Goal: Use online tool/utility: Utilize a website feature to perform a specific function

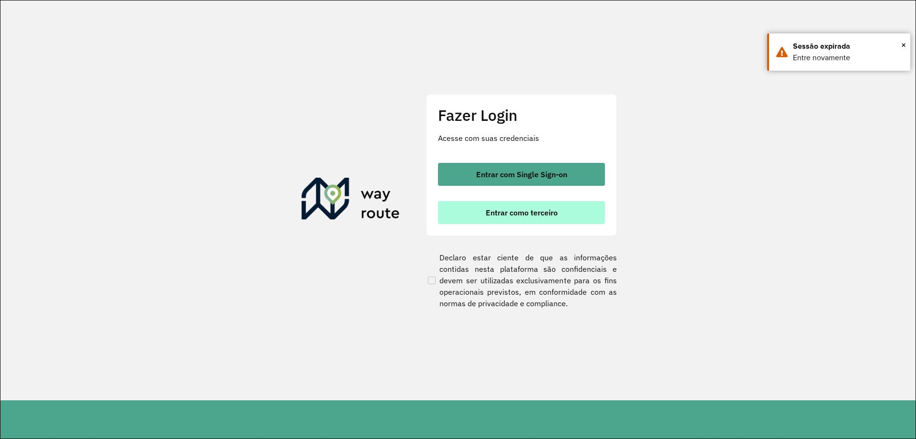
click at [540, 211] on span "Entrar como terceiro" at bounding box center [522, 213] width 72 height 8
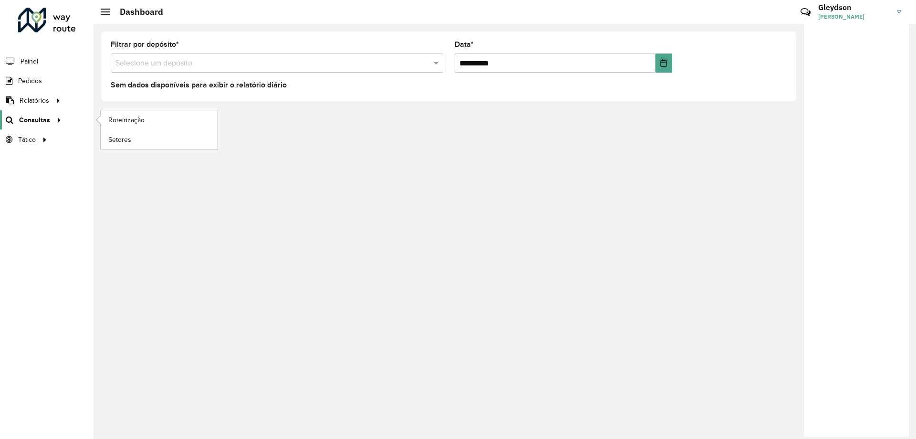
click at [42, 119] on span "Consultas" at bounding box center [34, 120] width 31 height 10
click at [137, 118] on span "Roteirização" at bounding box center [127, 120] width 39 height 10
click at [142, 115] on span "Roteirização" at bounding box center [127, 120] width 39 height 10
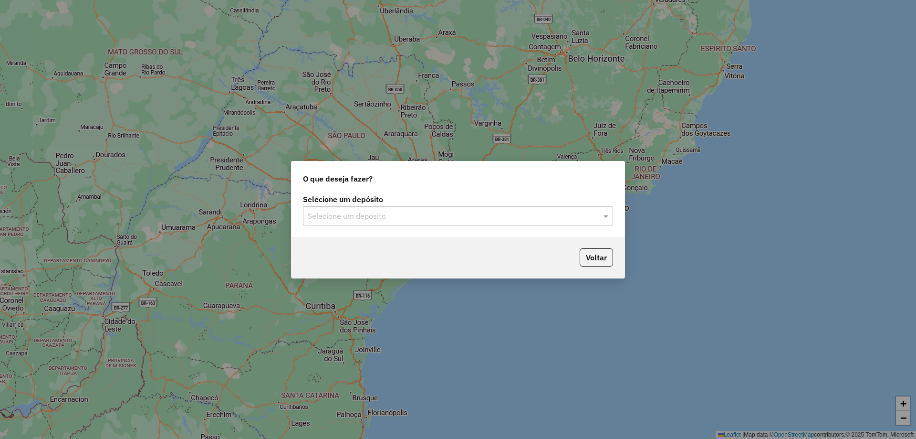
click at [451, 217] on input "text" at bounding box center [449, 215] width 282 height 11
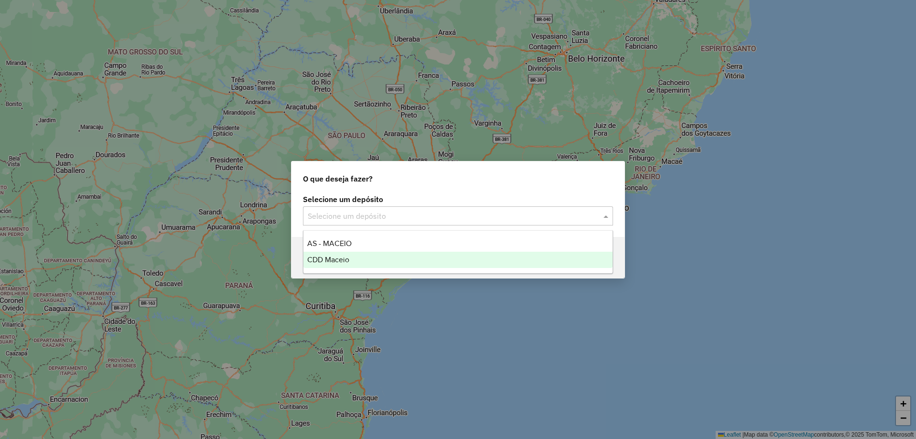
click at [381, 257] on div "CDD Maceio" at bounding box center [458, 260] width 309 height 16
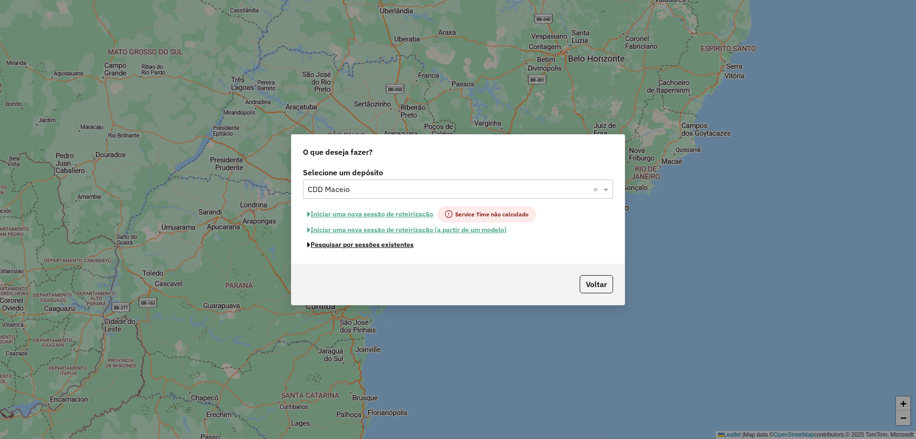
click at [384, 248] on button "Pesquisar por sessões existentes" at bounding box center [360, 244] width 115 height 15
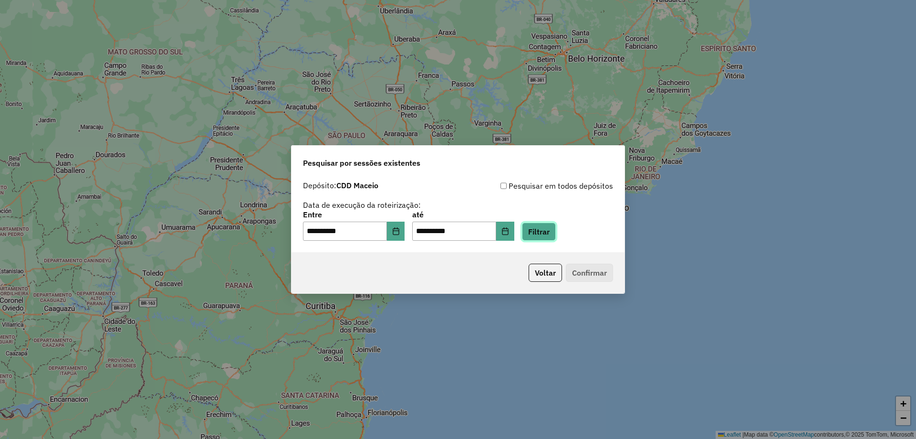
click at [545, 231] on button "Filtrar" at bounding box center [539, 231] width 34 height 18
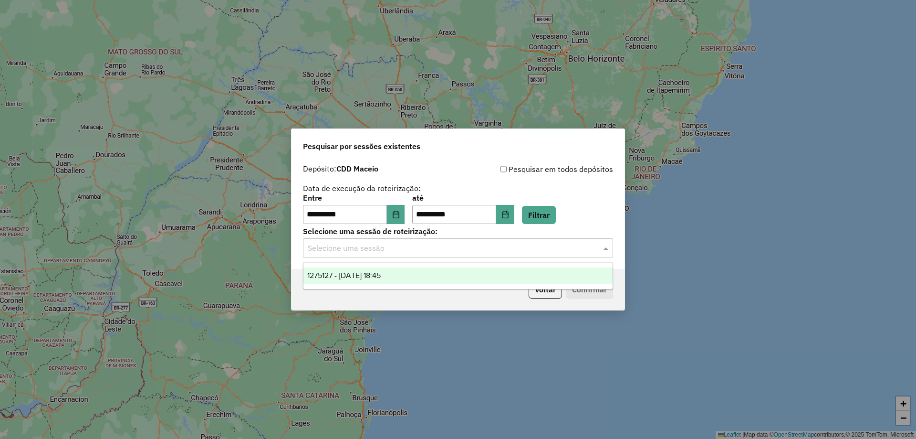
click at [437, 250] on input "text" at bounding box center [449, 247] width 282 height 11
click at [397, 270] on div "1275127 - 13/09/2025 18:45" at bounding box center [458, 275] width 309 height 16
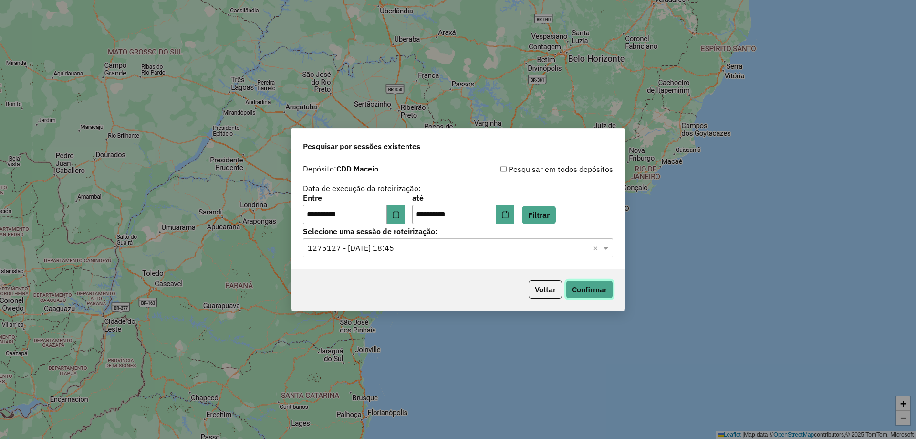
click at [589, 289] on button "Confirmar" at bounding box center [589, 289] width 47 height 18
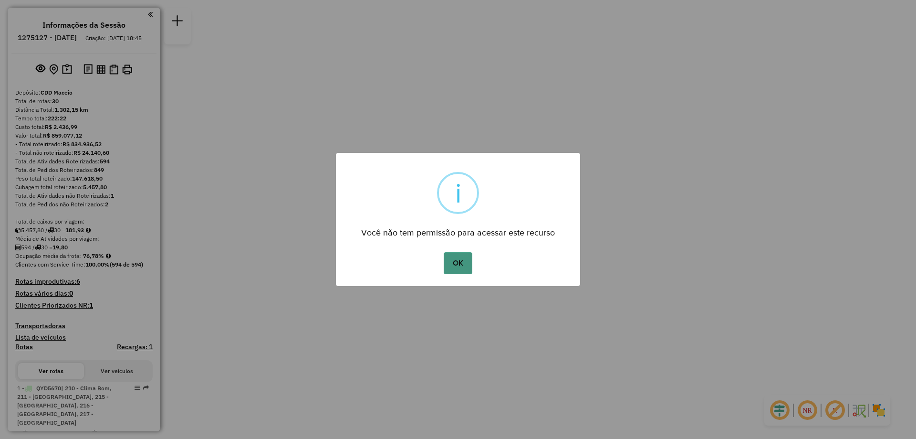
click at [466, 268] on button "OK" at bounding box center [458, 263] width 28 height 22
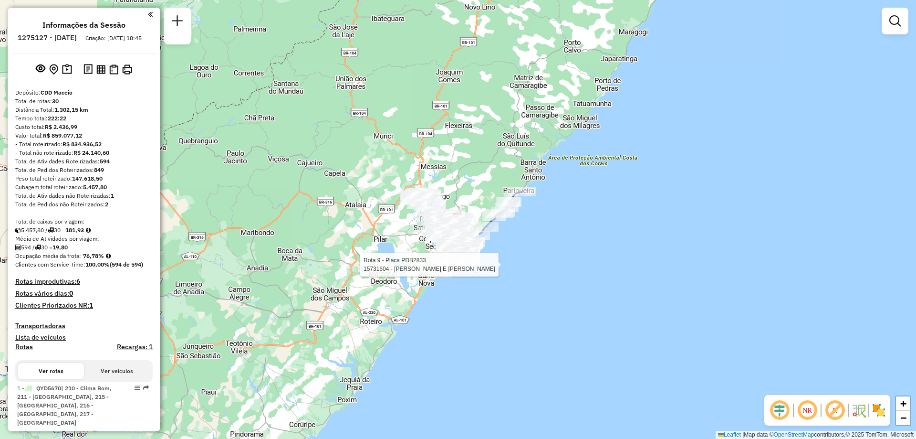
scroll to position [1773, 0]
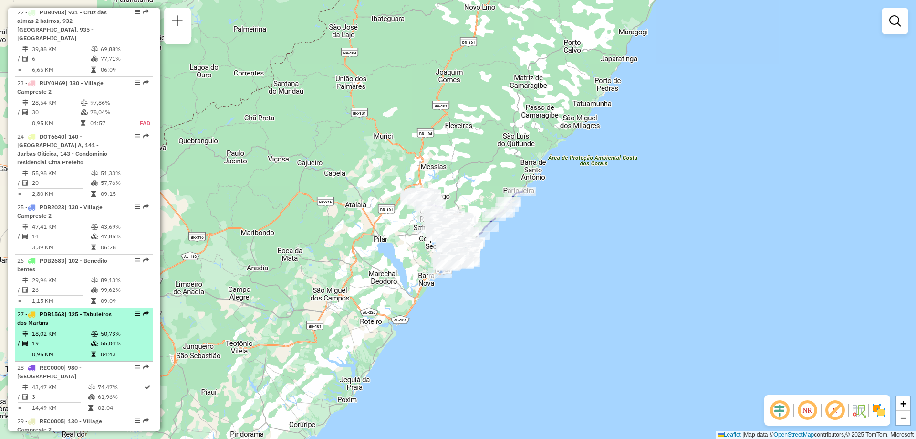
select select "**********"
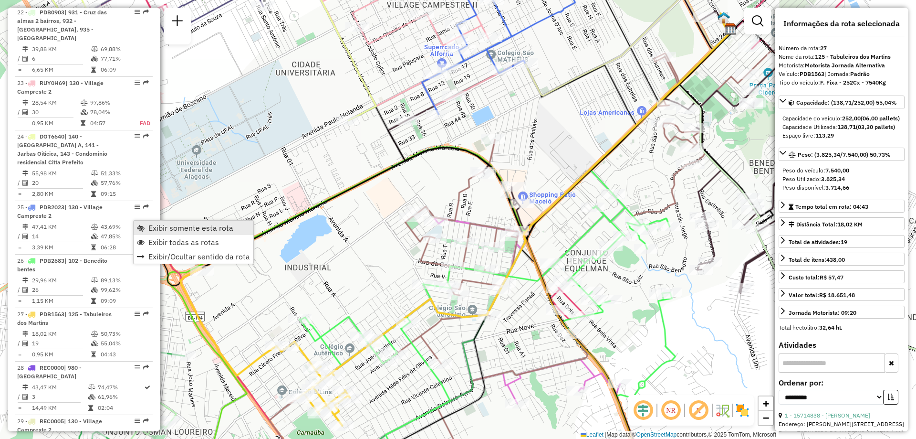
click at [151, 226] on span "Exibir somente esta rota" at bounding box center [190, 228] width 85 height 8
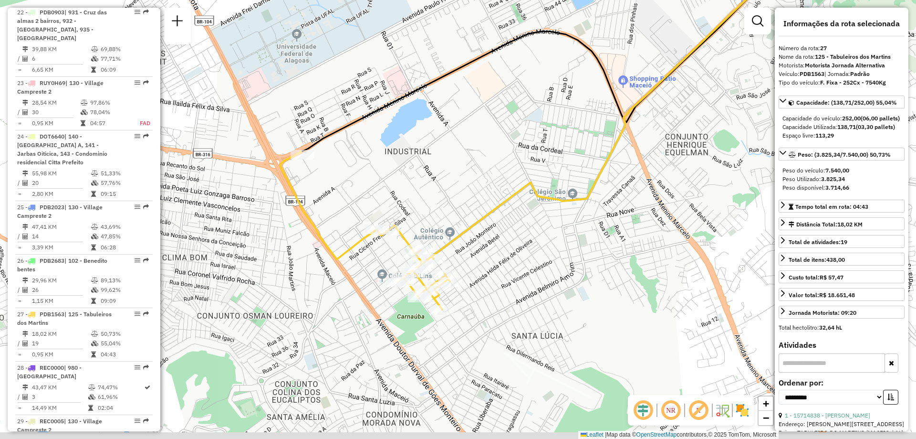
drag, startPoint x: 335, startPoint y: 272, endPoint x: 435, endPoint y: 156, distance: 153.3
click at [435, 156] on div "Janela de atendimento Grade de atendimento Capacidade Transportadoras Veículos …" at bounding box center [458, 219] width 916 height 439
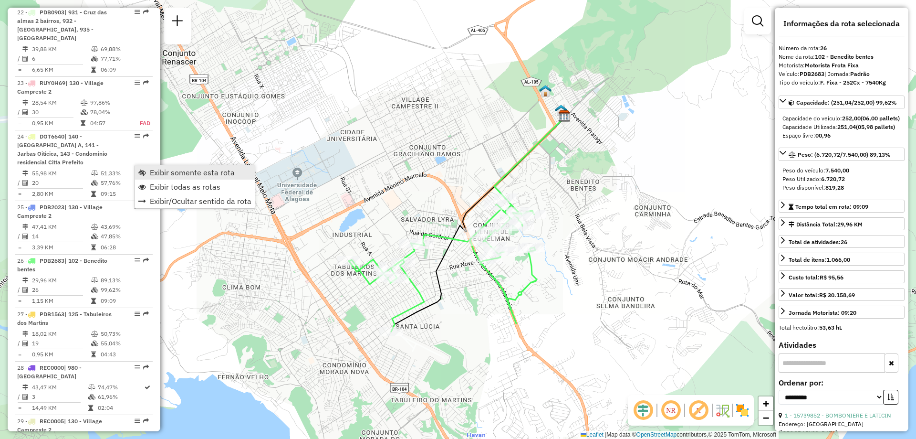
click at [171, 174] on span "Exibir somente esta rota" at bounding box center [192, 172] width 85 height 8
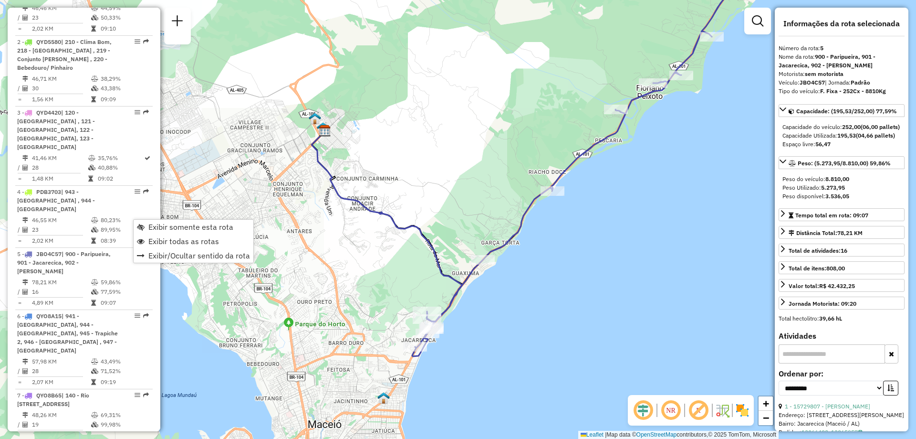
drag, startPoint x: 359, startPoint y: 313, endPoint x: 390, endPoint y: 281, distance: 43.9
click at [390, 281] on div "Janela de atendimento Grade de atendimento Capacidade Transportadoras Veículos …" at bounding box center [458, 219] width 916 height 439
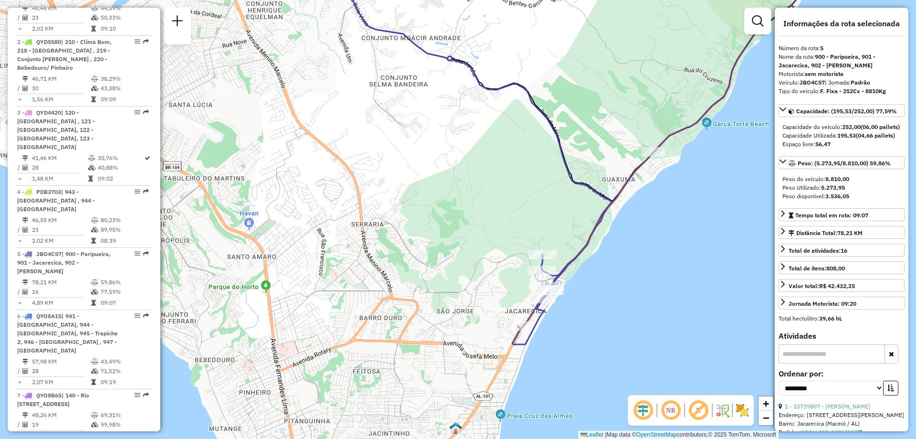
drag, startPoint x: 421, startPoint y: 275, endPoint x: 435, endPoint y: 256, distance: 23.8
click at [435, 256] on div "Janela de atendimento Grade de atendimento Capacidade Transportadoras Veículos …" at bounding box center [458, 219] width 916 height 439
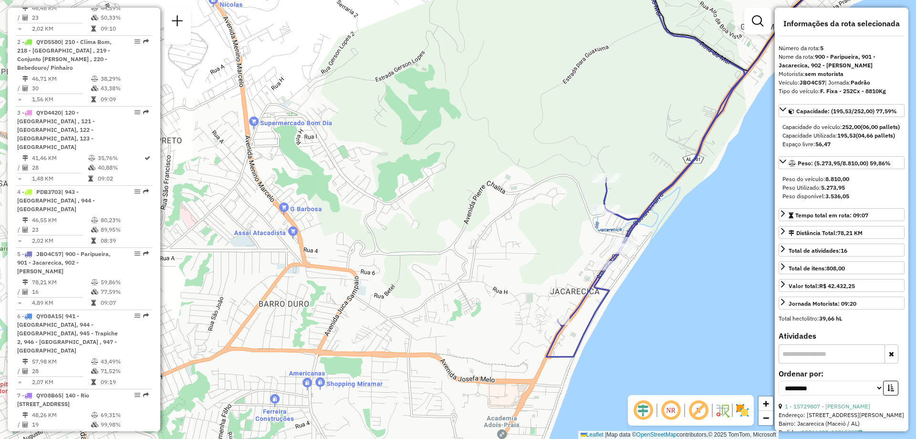
drag, startPoint x: 510, startPoint y: 294, endPoint x: 468, endPoint y: 238, distance: 70.3
click at [468, 238] on div "Janela de atendimento Grade de atendimento Capacidade Transportadoras Veículos …" at bounding box center [458, 219] width 916 height 439
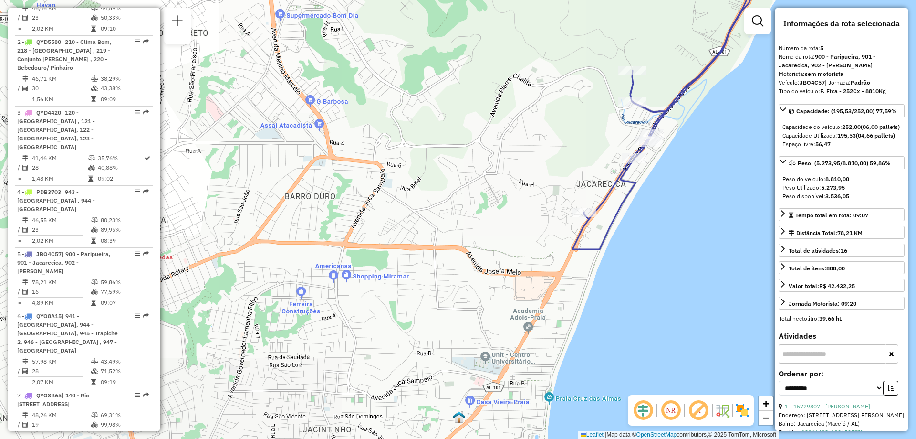
drag, startPoint x: 467, startPoint y: 361, endPoint x: 496, endPoint y: 259, distance: 106.3
click at [496, 259] on div "Janela de atendimento Grade de atendimento Capacidade Transportadoras Veículos …" at bounding box center [458, 219] width 916 height 439
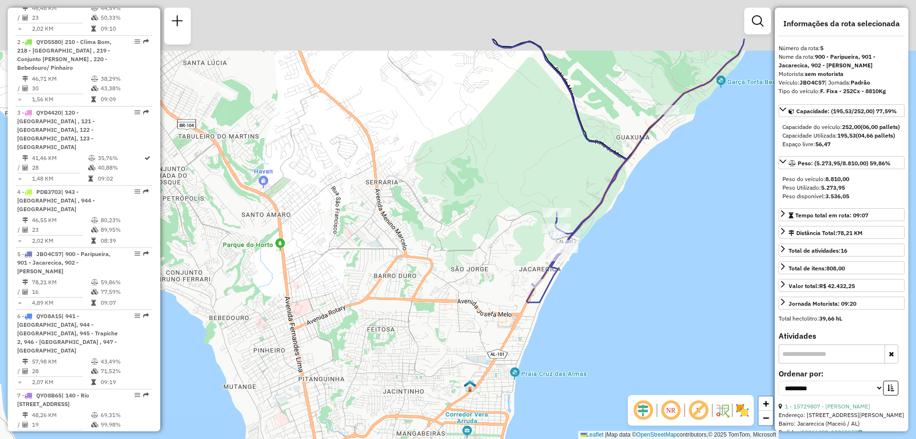
drag, startPoint x: 643, startPoint y: 86, endPoint x: 588, endPoint y: 186, distance: 113.9
click at [577, 191] on div "Janela de atendimento Grade de atendimento Capacidade Transportadoras Veículos …" at bounding box center [458, 219] width 916 height 439
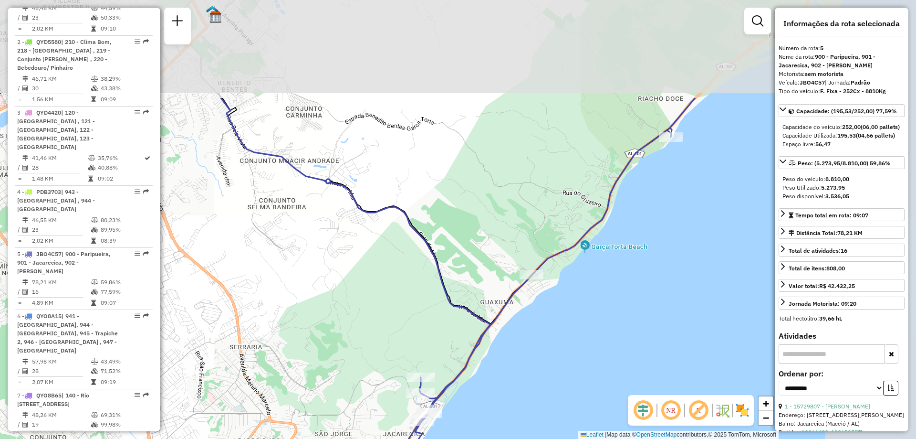
drag, startPoint x: 662, startPoint y: 99, endPoint x: 524, endPoint y: 257, distance: 210.4
click at [524, 257] on div "Janela de atendimento Grade de atendimento Capacidade Transportadoras Veículos …" at bounding box center [458, 219] width 916 height 439
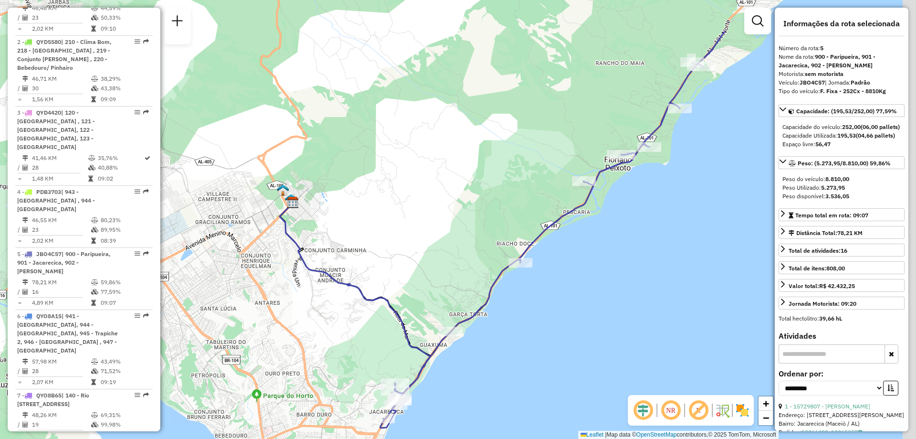
drag, startPoint x: 650, startPoint y: 147, endPoint x: 563, endPoint y: 218, distance: 112.3
click at [559, 221] on icon at bounding box center [552, 230] width 345 height 396
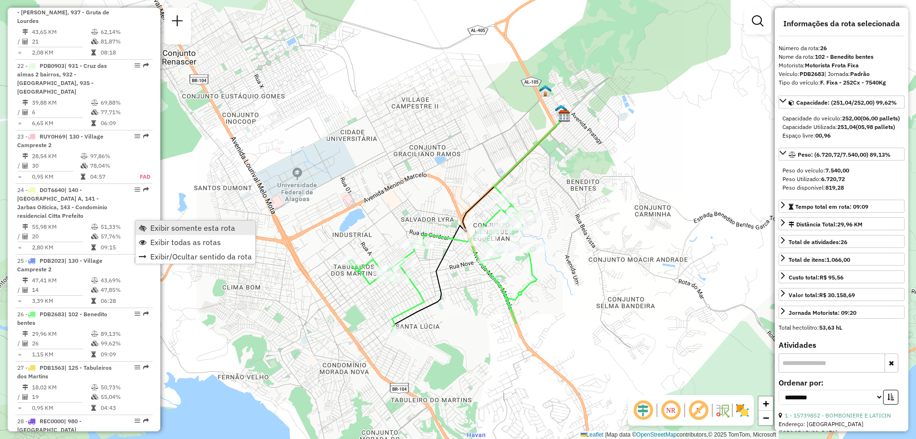
click at [170, 227] on span "Exibir somente esta rota" at bounding box center [192, 228] width 85 height 8
